Goal: Task Accomplishment & Management: Complete application form

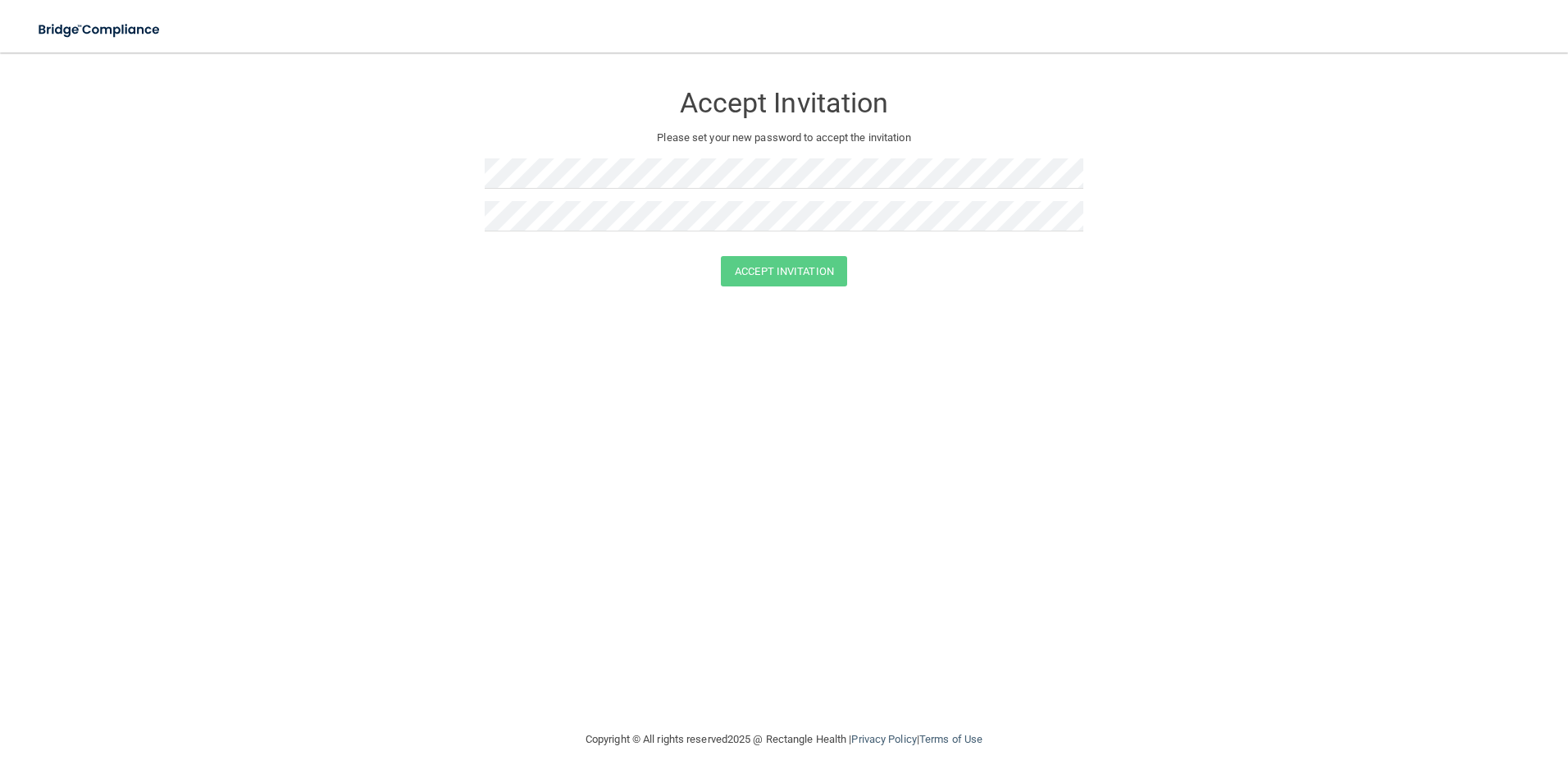
drag, startPoint x: 515, startPoint y: 189, endPoint x: 473, endPoint y: 218, distance: 51.0
click at [473, 218] on form "Accept Invitation Please set your new password to accept the invitation Accept …" at bounding box center [784, 188] width 1503 height 238
drag, startPoint x: 525, startPoint y: 191, endPoint x: 478, endPoint y: 304, distance: 122.4
click at [478, 304] on form "Accept Invitation Please set your new password to accept the invitation Accept …" at bounding box center [784, 188] width 1503 height 238
drag, startPoint x: 512, startPoint y: 232, endPoint x: 359, endPoint y: 242, distance: 153.3
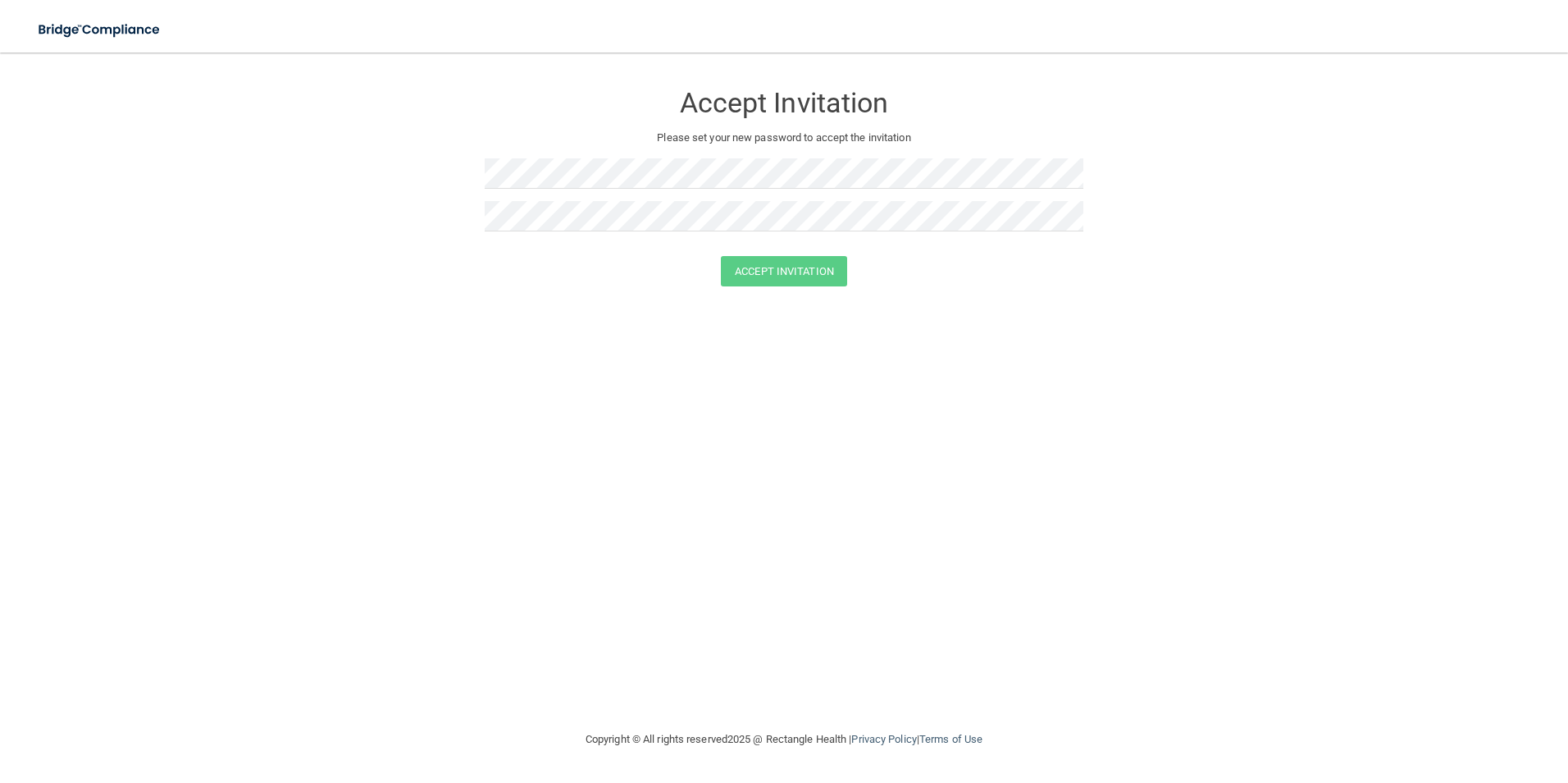
click at [359, 242] on form "Accept Invitation Please set your new password to accept the invitation Accept …" at bounding box center [784, 188] width 1503 height 238
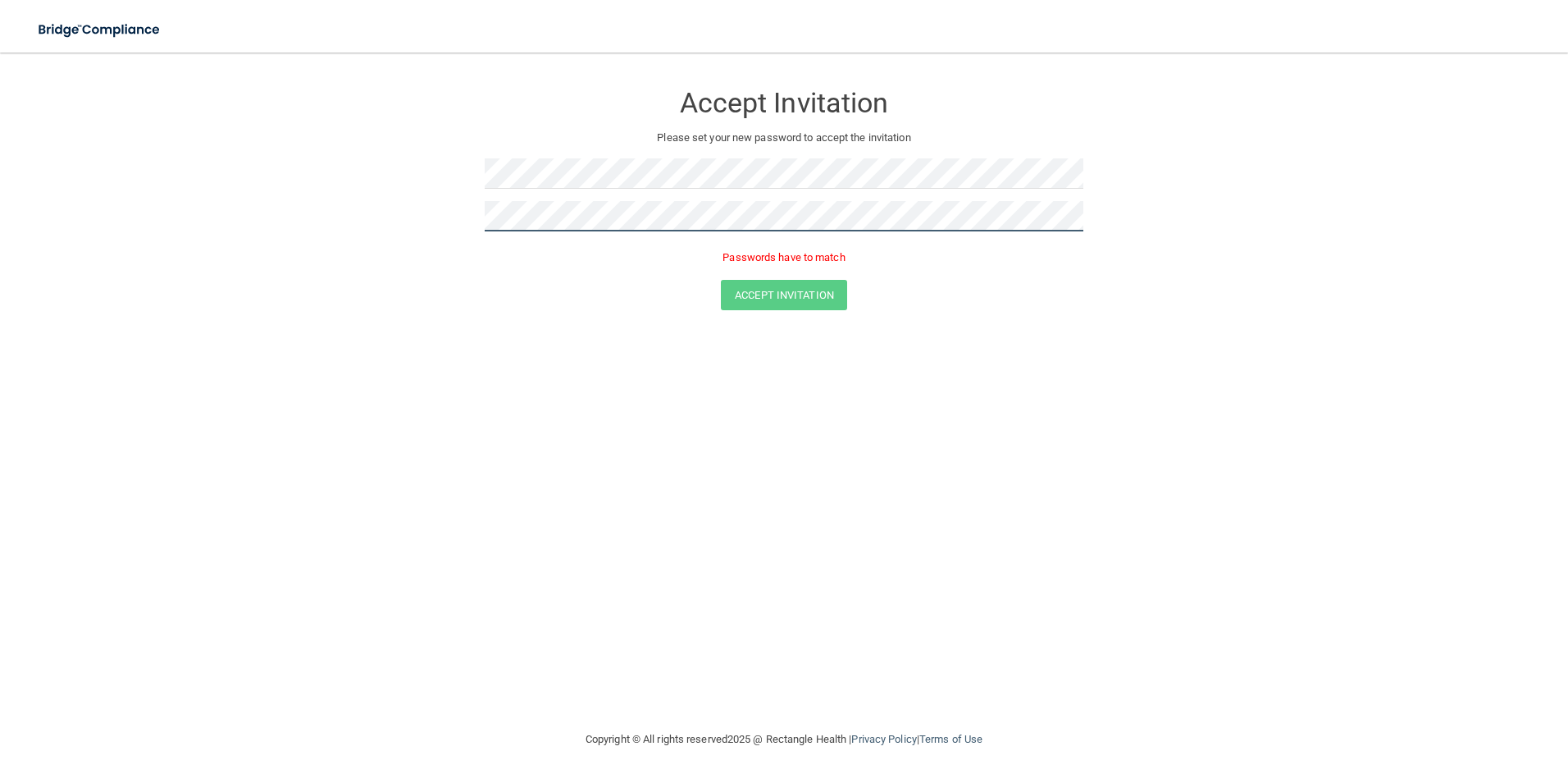
click at [421, 224] on form "Accept Invitation Please set your new password to accept the invitation Passwor…" at bounding box center [784, 200] width 1503 height 261
click at [728, 346] on div "Accept Invitation Please set your new password to accept the invitation Passwor…" at bounding box center [784, 391] width 1503 height 644
click at [579, 348] on div "Accept Invitation Please set your new password to accept the invitation Passwor…" at bounding box center [784, 391] width 1503 height 644
click at [1083, 214] on form "Accept Invitation Please set your new password to accept the invitation Passwor…" at bounding box center [784, 200] width 1503 height 261
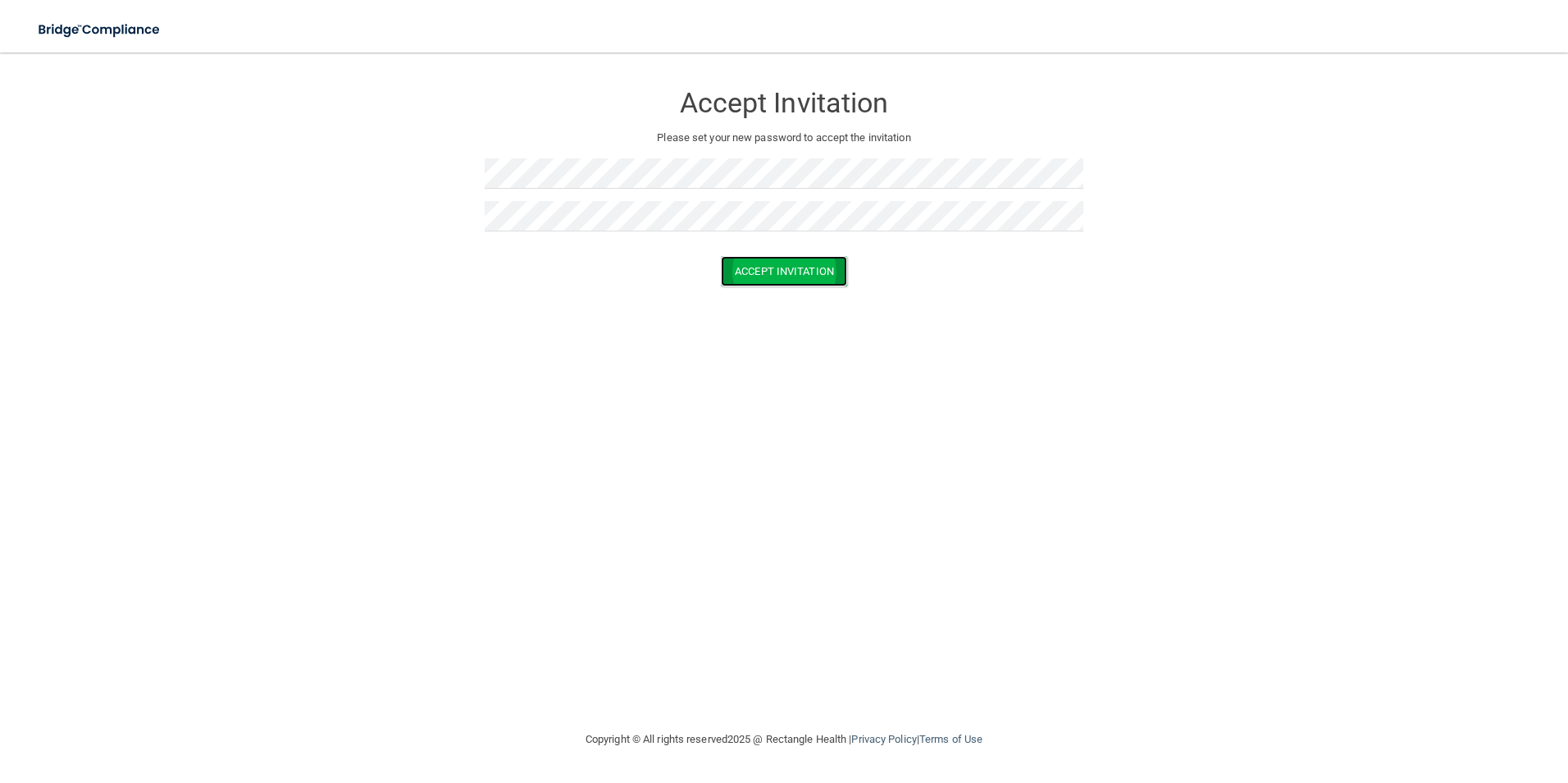
click at [789, 267] on button "Accept Invitation" at bounding box center [784, 271] width 127 height 31
click at [790, 290] on button "Accept Invitation" at bounding box center [784, 295] width 127 height 31
